Goal: Task Accomplishment & Management: Use online tool/utility

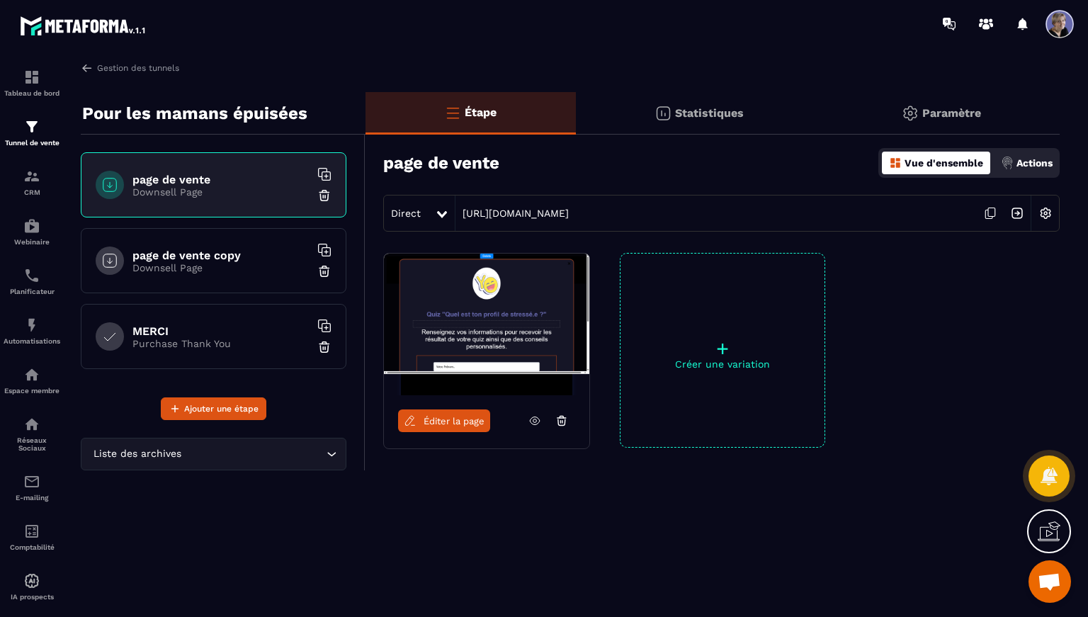
scroll to position [3623, 0]
click at [205, 266] on p "Downsell Page" at bounding box center [220, 267] width 177 height 11
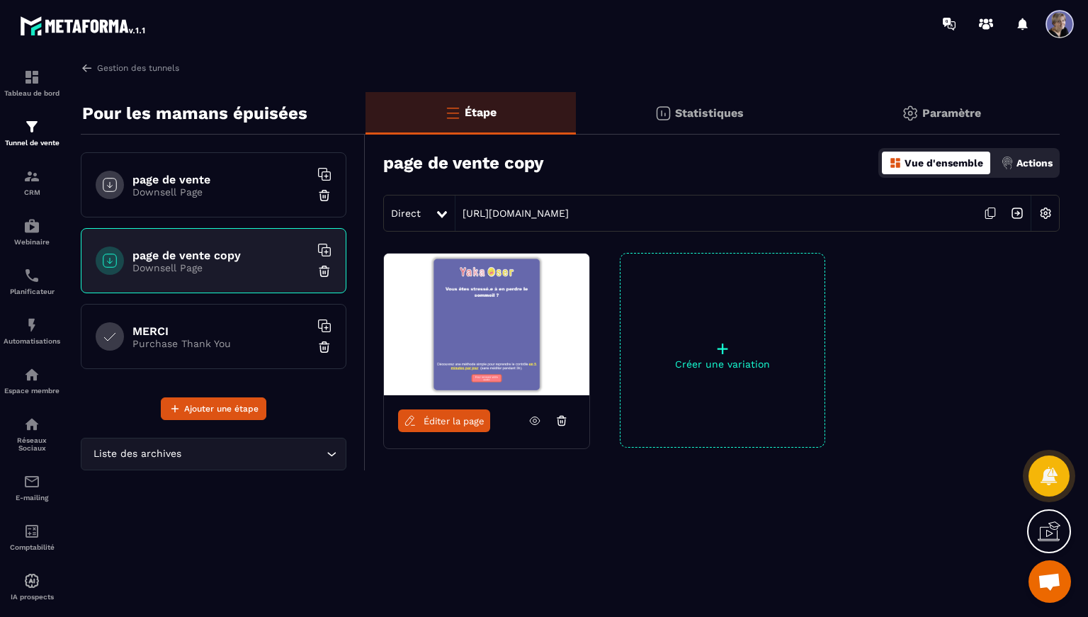
click at [504, 333] on img at bounding box center [486, 325] width 205 height 142
click at [516, 324] on img at bounding box center [486, 325] width 205 height 142
click at [463, 424] on span "Éditer la page" at bounding box center [454, 421] width 61 height 11
